Goal: Find specific page/section: Find specific page/section

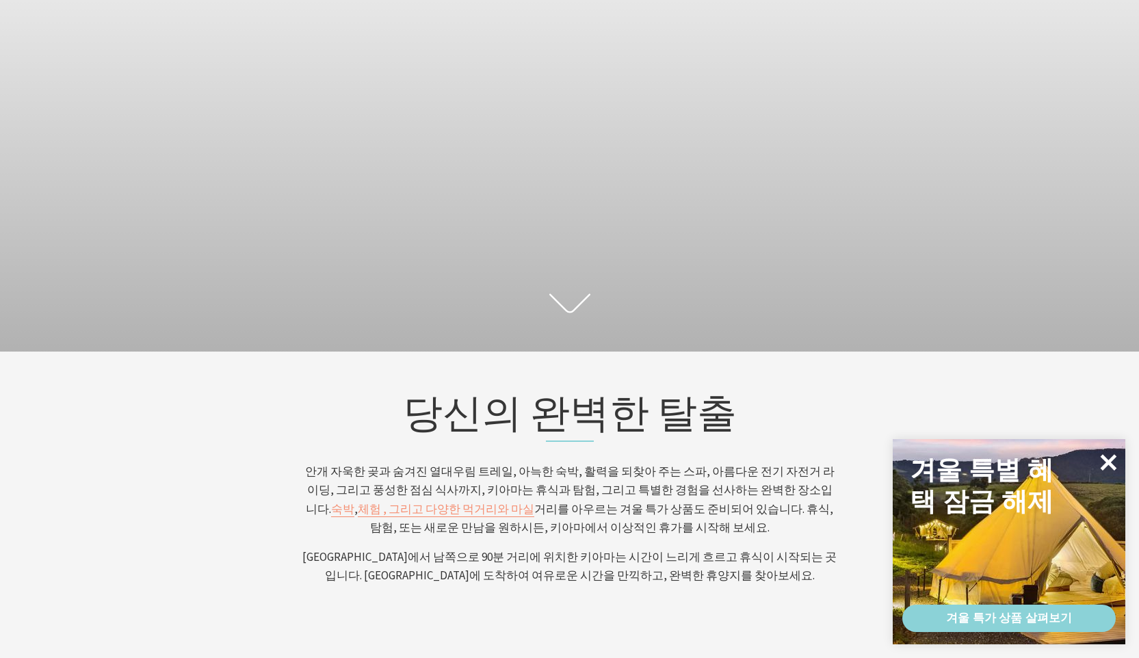
scroll to position [231, 1149]
click at [1110, 459] on icon at bounding box center [1109, 462] width 16 height 16
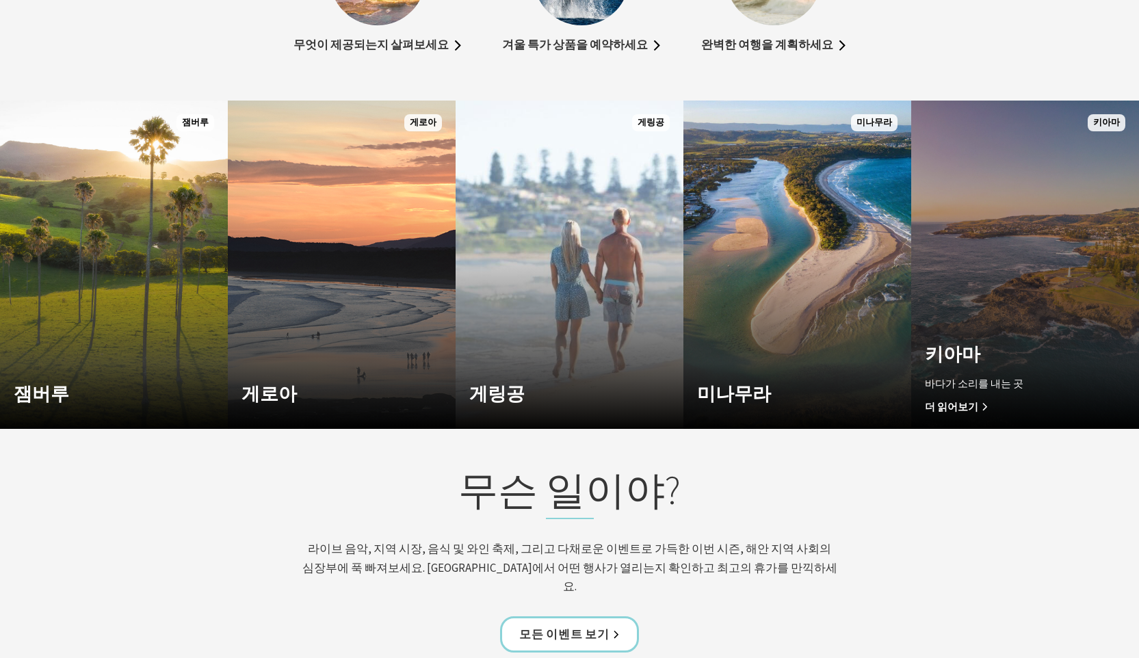
scroll to position [1107, 0]
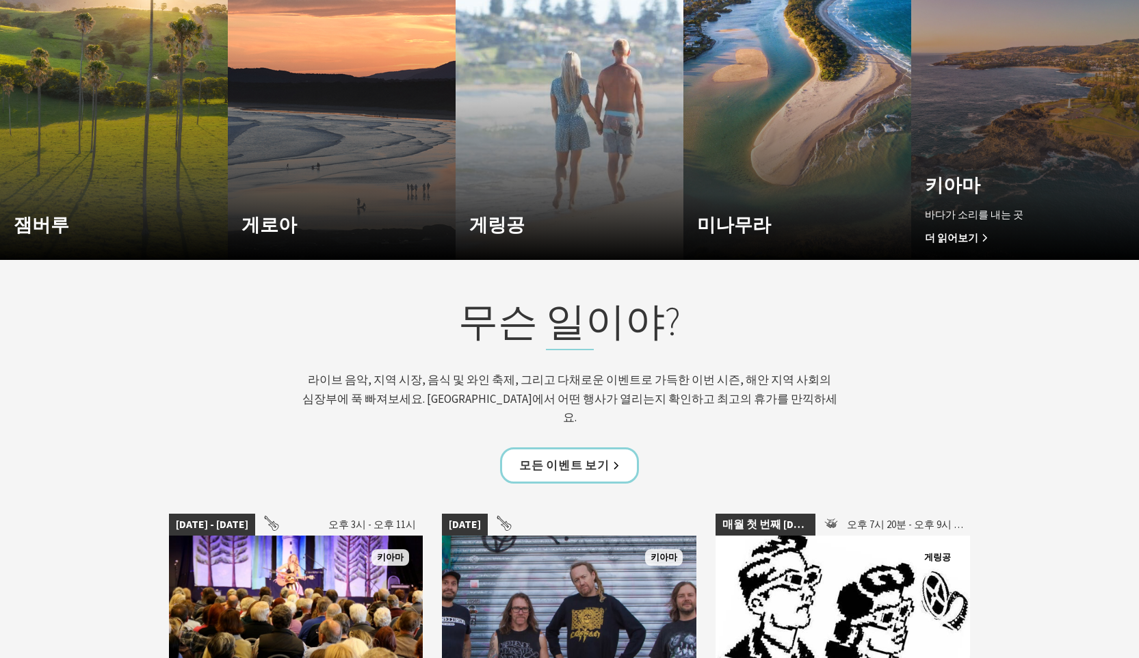
click at [1039, 144] on link "사용자 정의 이미지 사용됨 [GEOGRAPHIC_DATA] 바다가 소리를 내는 곳 더 읽어보기 [GEOGRAPHIC_DATA]" at bounding box center [1025, 96] width 228 height 328
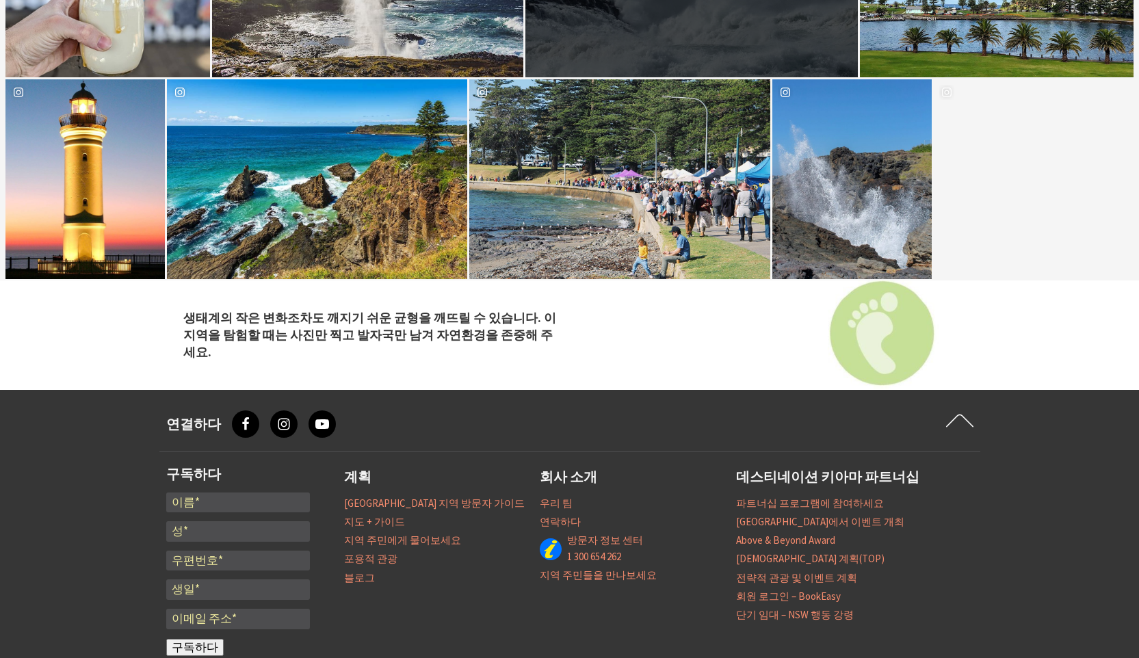
scroll to position [4805, 0]
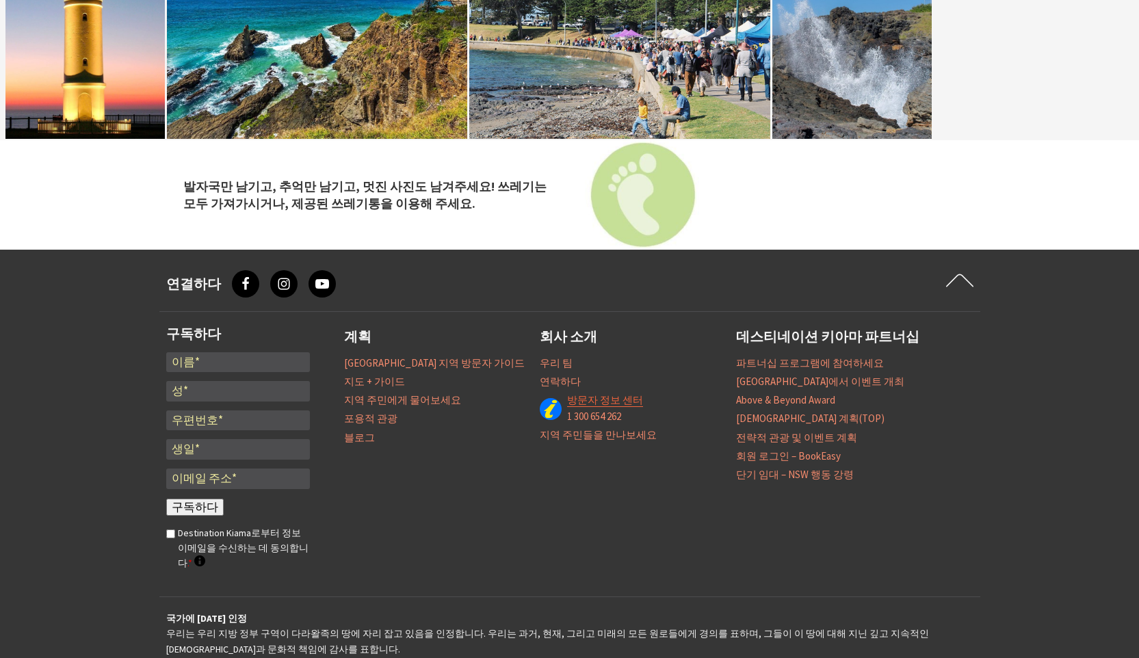
click at [611, 393] on font "방문자 정보 센터" at bounding box center [605, 399] width 76 height 13
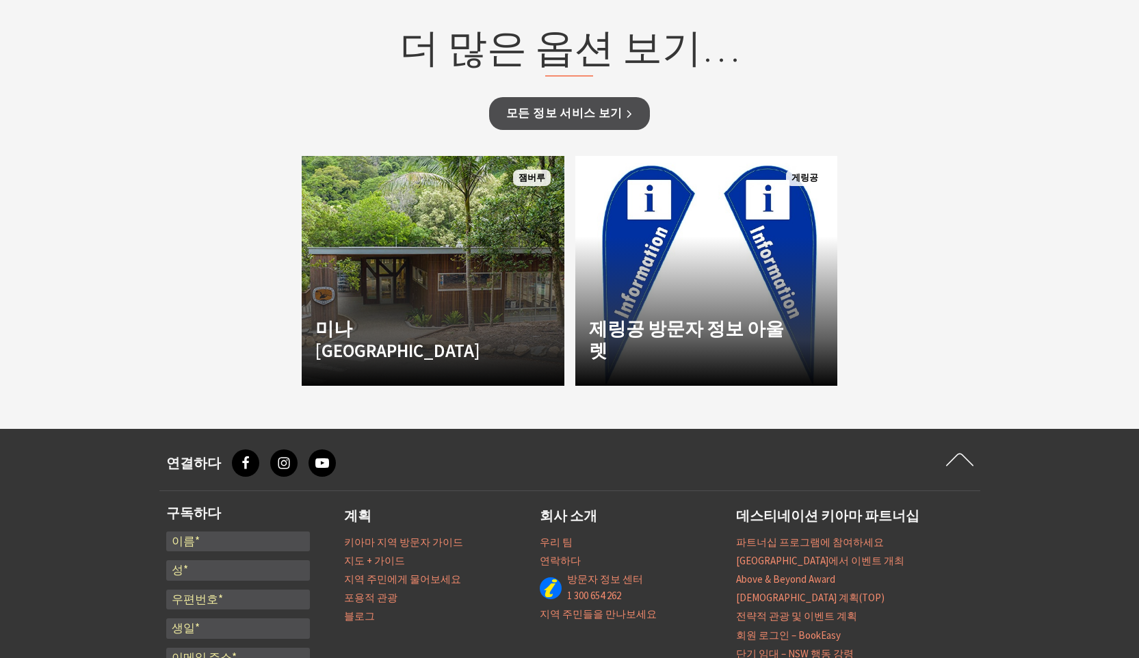
scroll to position [1401, 0]
